Goal: Information Seeking & Learning: Learn about a topic

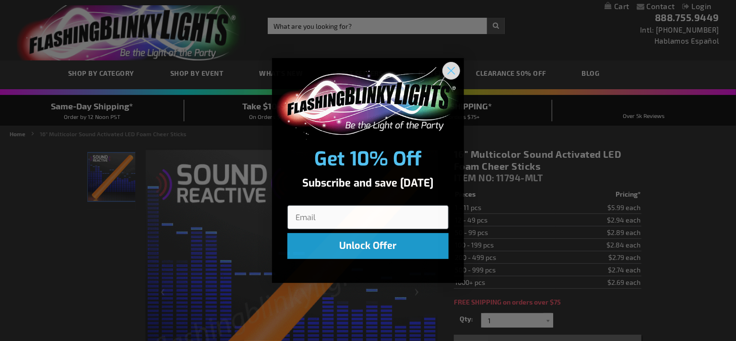
click at [449, 68] on icon "Close dialog" at bounding box center [451, 71] width 7 height 7
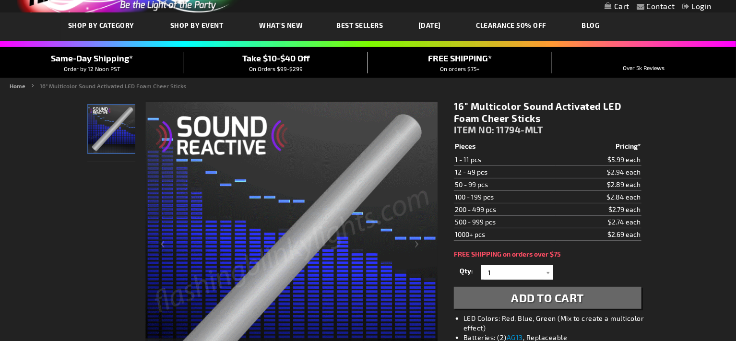
scroll to position [96, 0]
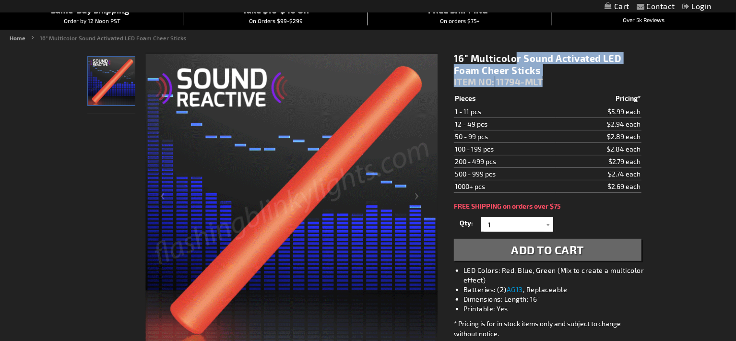
drag, startPoint x: 448, startPoint y: 57, endPoint x: 551, endPoint y: 78, distance: 104.4
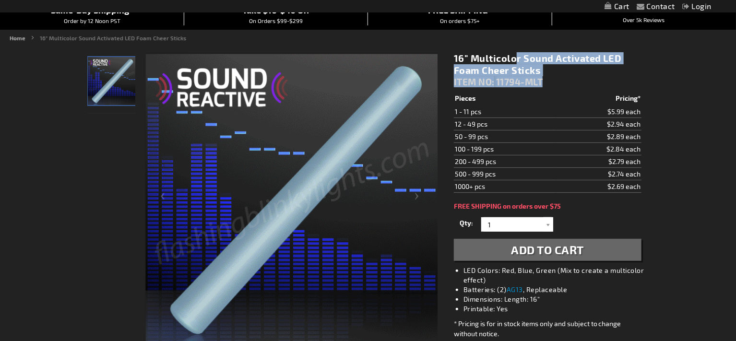
click at [566, 80] on div "16" Multicolor Sound Activated LED Foam Cheer Sticks ITEM NO: 11794-MLT $2.69 P…" at bounding box center [548, 227] width 202 height 365
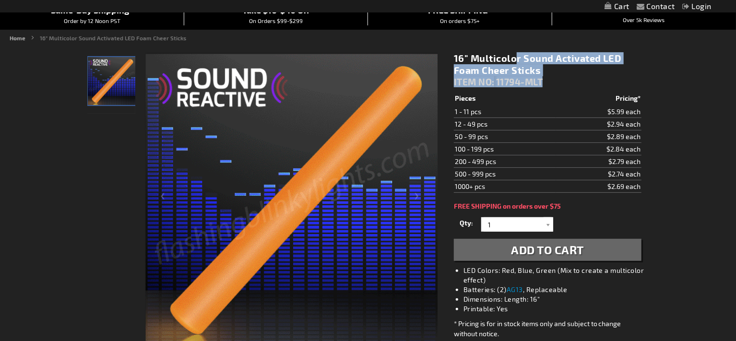
copy div "16" Multicolor Sound Activated LED Foam Cheer Sticks ITEM NO: 11794-MLT"
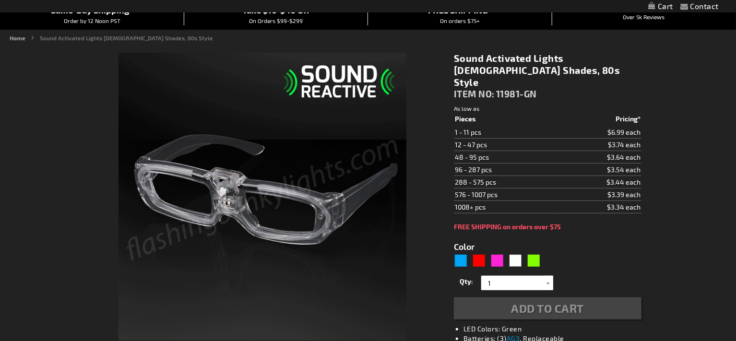
type input "5648"
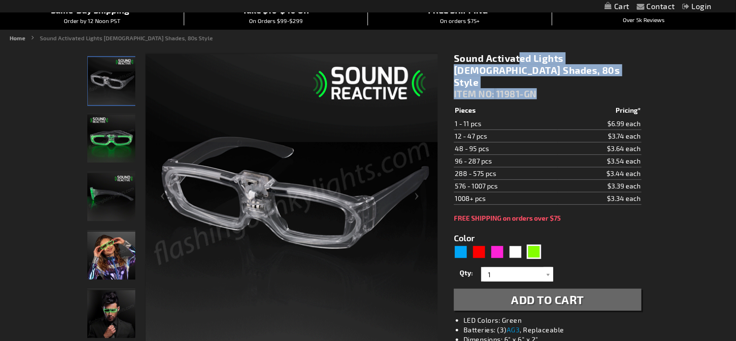
drag, startPoint x: 453, startPoint y: 55, endPoint x: 564, endPoint y: 84, distance: 114.7
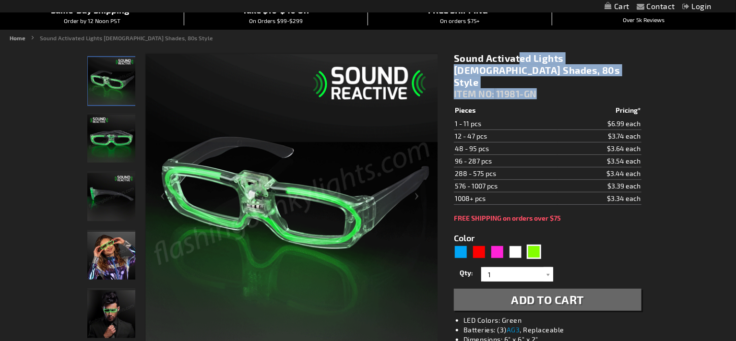
click at [564, 84] on div "Sound Activated Lights [DEMOGRAPHIC_DATA] Shades, 80s Style ITEM NO: 11981-GN $…" at bounding box center [548, 247] width 202 height 405
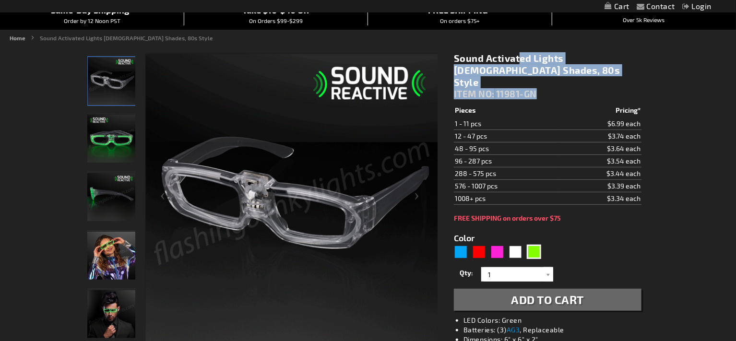
copy div "Sound Activated Lights [DEMOGRAPHIC_DATA] Shades, 80s Style ITEM NO: 11981-GN"
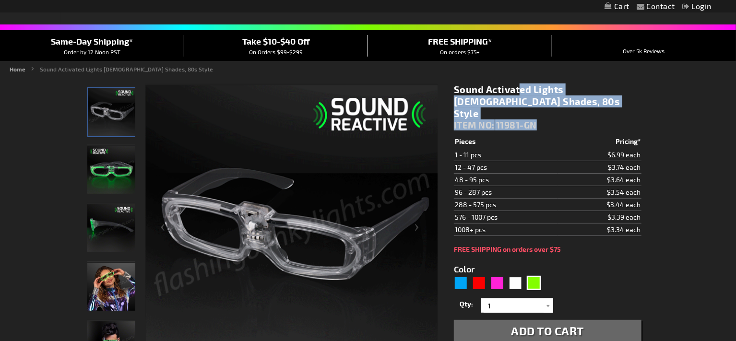
scroll to position [48, 0]
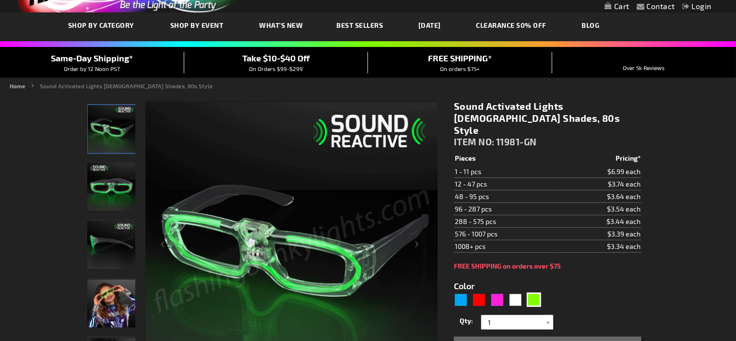
click at [482, 82] on ul "Home Sound Activated Lights [DEMOGRAPHIC_DATA] Shades, 80s Style" at bounding box center [368, 86] width 717 height 9
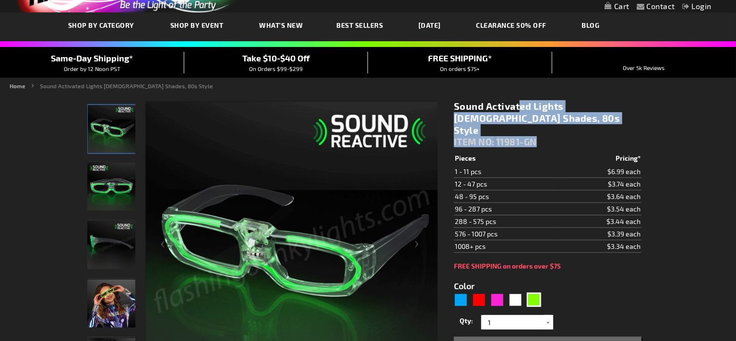
drag, startPoint x: 453, startPoint y: 104, endPoint x: 561, endPoint y: 132, distance: 111.0
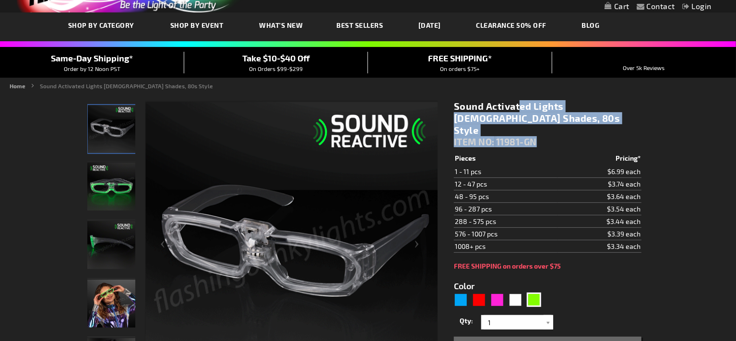
click at [561, 132] on div "Sound Activated Lights [DEMOGRAPHIC_DATA] Shades, 80s Style ITEM NO: 11981-GN $…" at bounding box center [548, 295] width 202 height 405
copy div "Sound Activated Lights [DEMOGRAPHIC_DATA] Shades, 80s Style ITEM NO: 11981-GN"
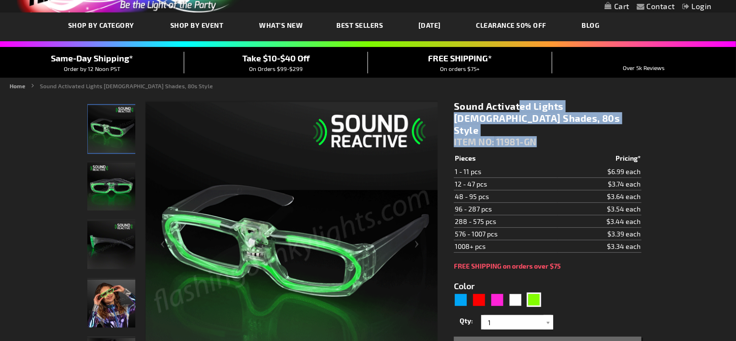
click at [101, 188] on img "Green LED Light Up Sound Reactive Party Shades" at bounding box center [111, 187] width 48 height 48
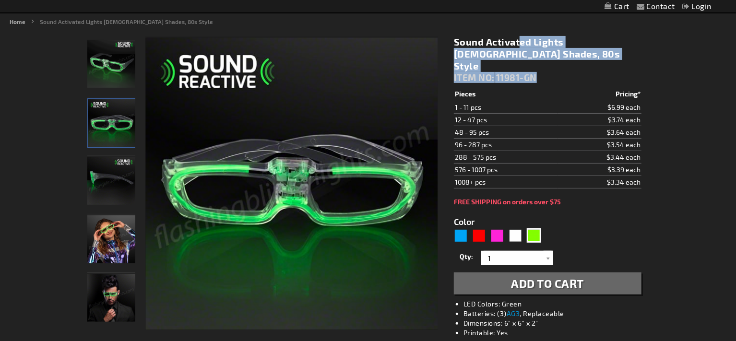
scroll to position [96, 0]
